Goal: Information Seeking & Learning: Learn about a topic

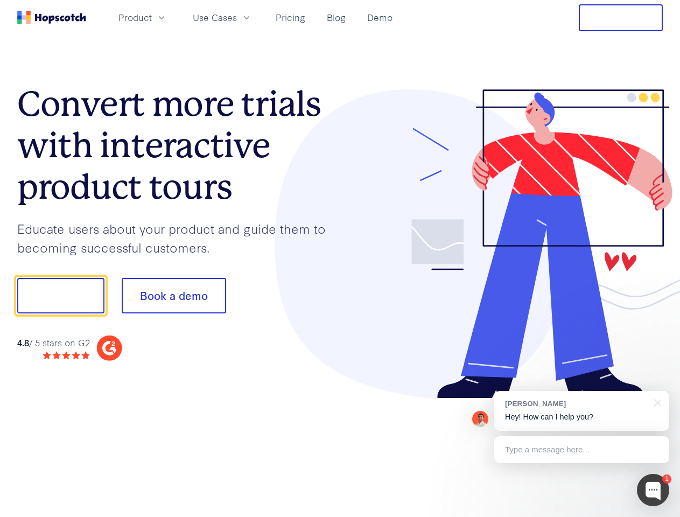
click at [340, 258] on div at bounding box center [501, 243] width 323 height 309
click at [152, 17] on span "Product" at bounding box center [134, 17] width 33 height 13
click at [237, 17] on span "Use Cases" at bounding box center [215, 17] width 44 height 13
click at [620, 18] on button "Free Trial" at bounding box center [620, 17] width 84 height 27
click at [60, 295] on button "Show me!" at bounding box center [60, 296] width 87 height 36
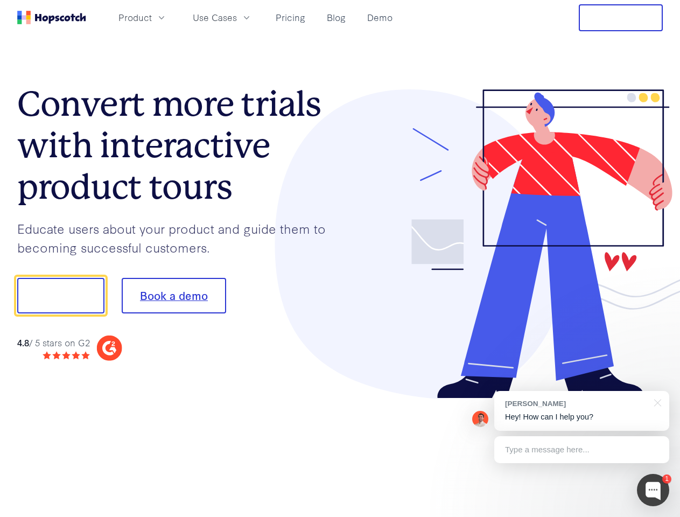
click at [173, 295] on button "Book a demo" at bounding box center [174, 296] width 104 height 36
click at [653, 490] on div at bounding box center [653, 489] width 32 height 32
click at [581, 411] on div "[PERSON_NAME] Hey! How can I help you?" at bounding box center [581, 411] width 175 height 40
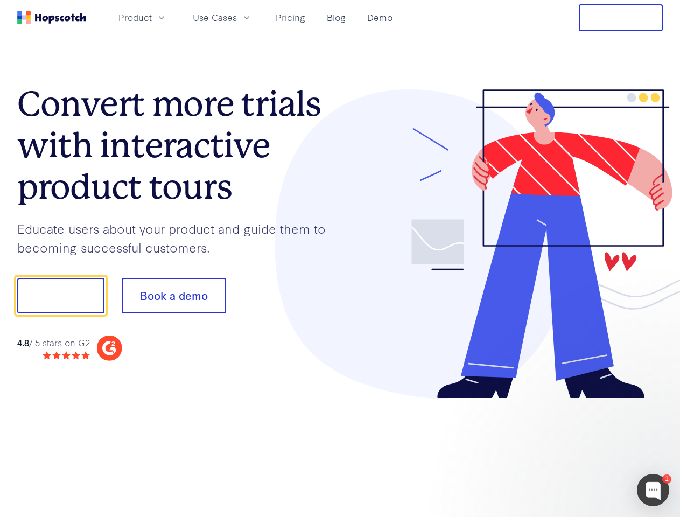
click at [655, 401] on div at bounding box center [568, 366] width 202 height 215
click at [581, 449] on div at bounding box center [568, 366] width 202 height 215
